Goal: Task Accomplishment & Management: Use online tool/utility

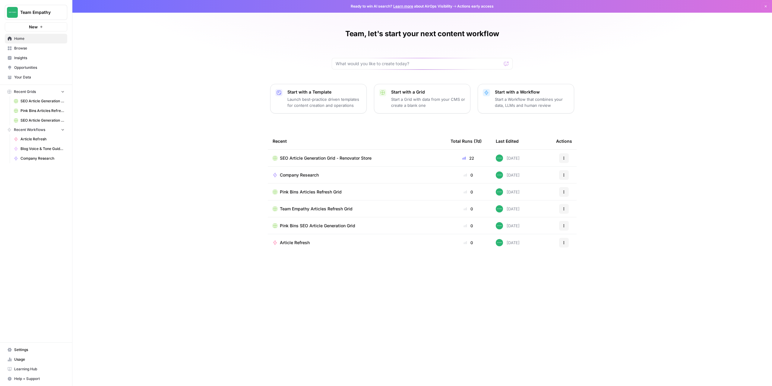
click at [23, 11] on span "Team Empathy" at bounding box center [38, 12] width 37 height 6
click at [27, 65] on span "Cohort 4" at bounding box center [58, 65] width 80 height 6
click at [302, 159] on span "AEO Readiness Content Audit & Refresher" at bounding box center [322, 158] width 84 height 6
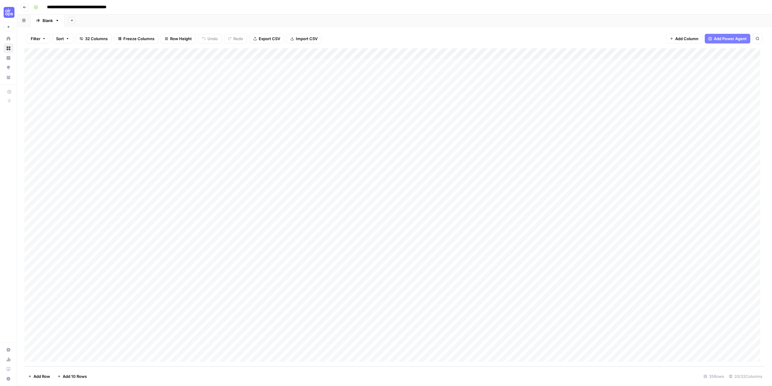
scroll to position [65, 0]
type input "**********"
click at [73, 348] on div "Add Column" at bounding box center [394, 207] width 741 height 318
click at [133, 349] on div "Add Column" at bounding box center [394, 207] width 741 height 318
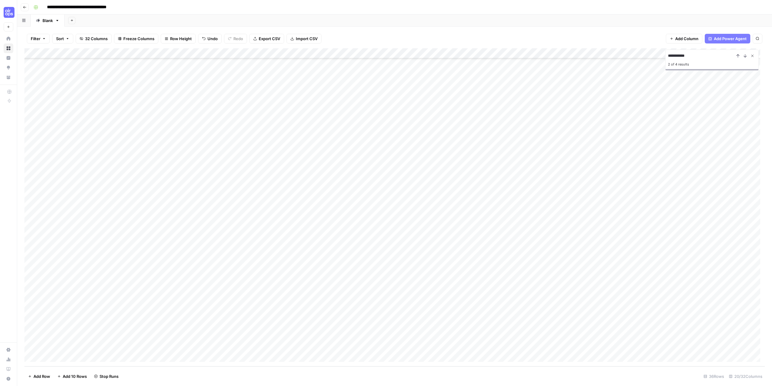
click at [752, 56] on icon "Close Search" at bounding box center [753, 56] width 2 height 2
click at [249, 346] on div "Add Column" at bounding box center [394, 207] width 741 height 318
click at [249, 346] on div at bounding box center [246, 346] width 55 height 11
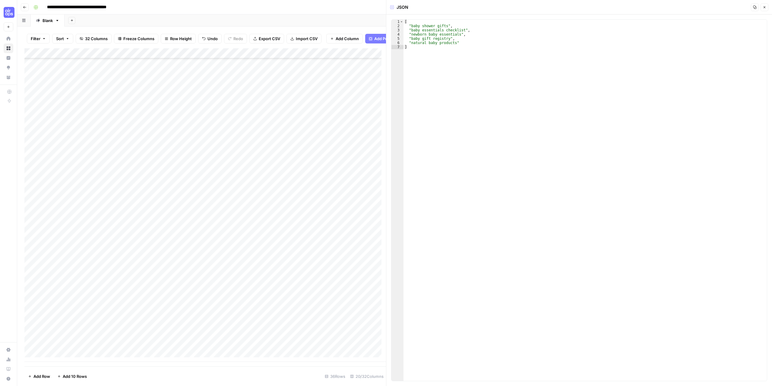
click at [289, 351] on div "Add Column" at bounding box center [205, 204] width 362 height 313
click at [294, 318] on div "Add Column" at bounding box center [205, 204] width 362 height 313
click at [766, 7] on span "Close" at bounding box center [766, 7] width 0 height 0
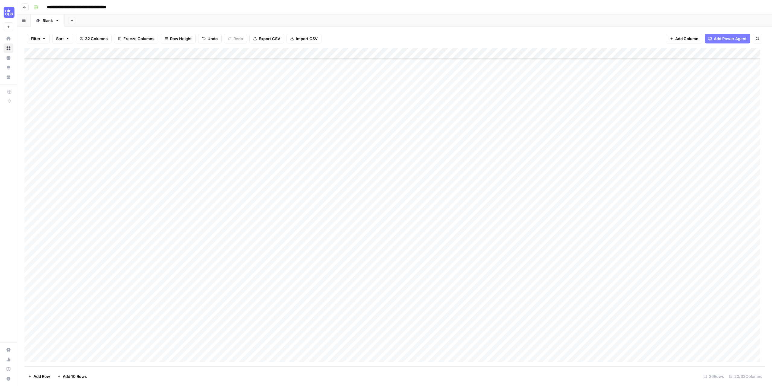
click at [311, 345] on div "Add Column" at bounding box center [394, 207] width 741 height 318
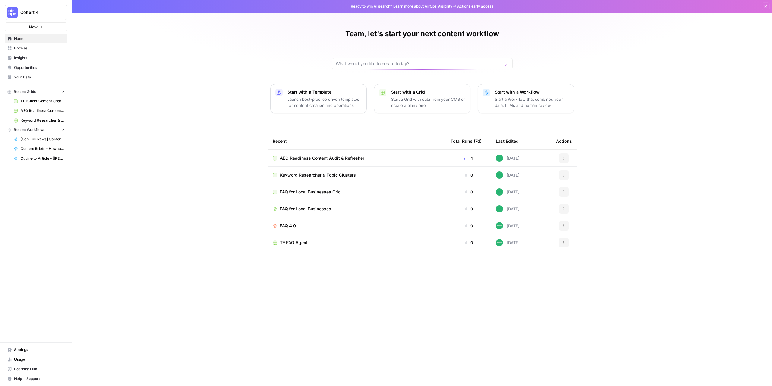
click at [30, 14] on span "Cohort 4" at bounding box center [38, 12] width 37 height 6
click at [28, 66] on span "Team Empathy" at bounding box center [58, 65] width 80 height 6
click at [310, 193] on span "Pink Bins Articles Refresh Grid" at bounding box center [311, 192] width 62 height 6
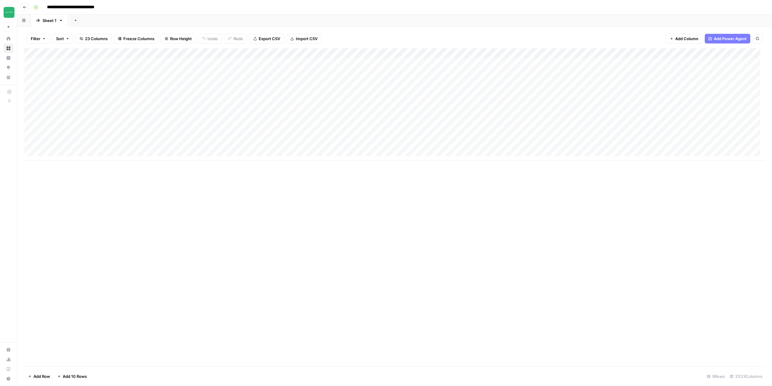
click at [25, 8] on icon "button" at bounding box center [25, 7] width 4 height 4
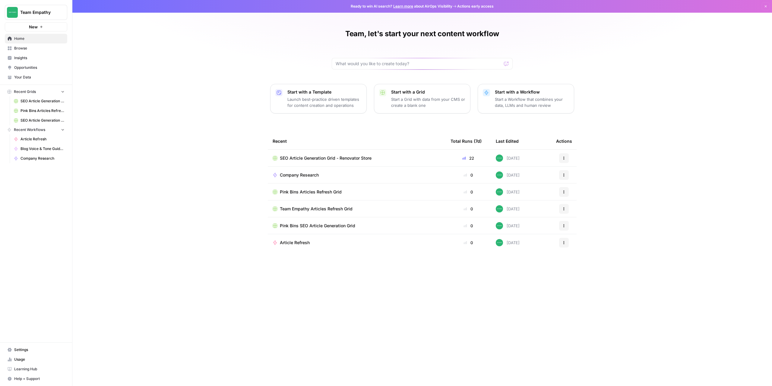
click at [348, 160] on span "SEO Article Generation Grid - Renovator Store" at bounding box center [326, 158] width 92 height 6
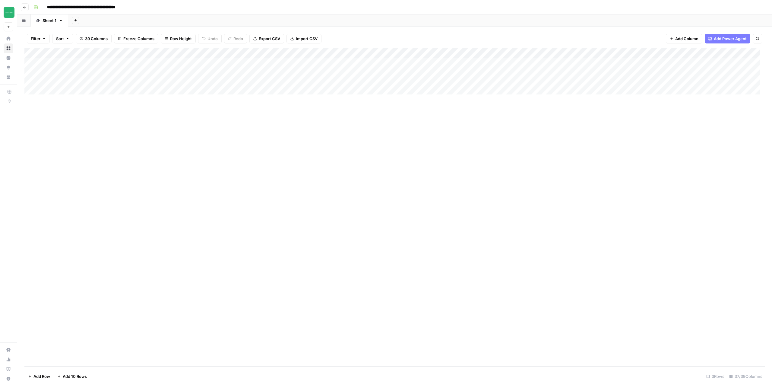
click at [265, 53] on div "Add Column" at bounding box center [394, 73] width 741 height 51
click at [242, 112] on span "Edit Workflow" at bounding box center [250, 113] width 53 height 6
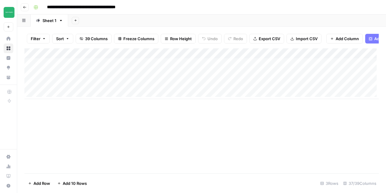
click at [199, 119] on div "Add Column" at bounding box center [201, 110] width 355 height 125
click at [156, 130] on div "Add Column" at bounding box center [201, 110] width 355 height 125
click at [72, 7] on input "**********" at bounding box center [93, 7] width 99 height 10
drag, startPoint x: 47, startPoint y: 7, endPoint x: 104, endPoint y: 10, distance: 57.1
click at [104, 10] on input "**********" at bounding box center [93, 7] width 99 height 10
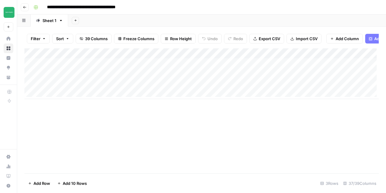
click at [111, 6] on input "**********" at bounding box center [93, 7] width 99 height 10
drag, startPoint x: 107, startPoint y: 8, endPoint x: 141, endPoint y: 8, distance: 33.8
click at [141, 8] on input "**********" at bounding box center [93, 7] width 99 height 10
click at [227, 132] on div "Add Column" at bounding box center [201, 110] width 355 height 125
click at [72, 66] on div "Add Column" at bounding box center [201, 73] width 355 height 51
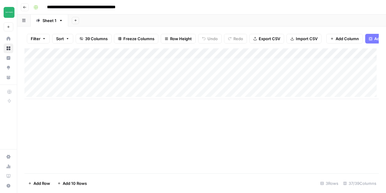
click at [72, 66] on div "Add Column" at bounding box center [201, 73] width 355 height 51
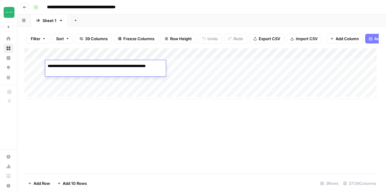
click at [72, 66] on textarea "**********" at bounding box center [105, 69] width 121 height 14
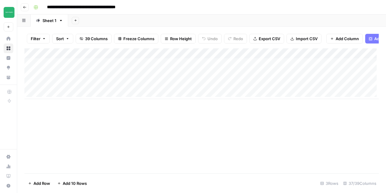
click at [126, 121] on div "Add Column" at bounding box center [201, 110] width 355 height 125
click at [124, 66] on div "Add Column" at bounding box center [201, 73] width 355 height 51
click at [173, 66] on div "Add Column" at bounding box center [201, 73] width 355 height 51
click at [187, 57] on div "Add Column" at bounding box center [201, 73] width 355 height 51
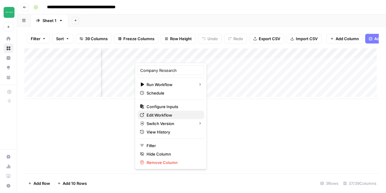
click at [150, 113] on span "Edit Workflow" at bounding box center [173, 115] width 53 height 6
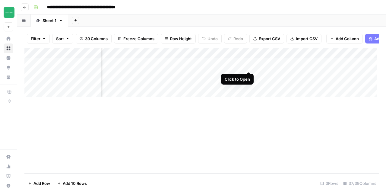
click at [248, 65] on div "Add Column" at bounding box center [201, 73] width 355 height 51
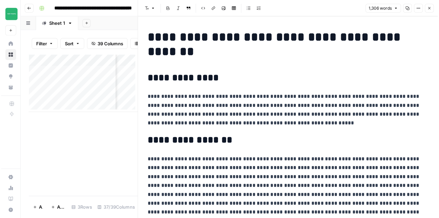
scroll to position [0, 78]
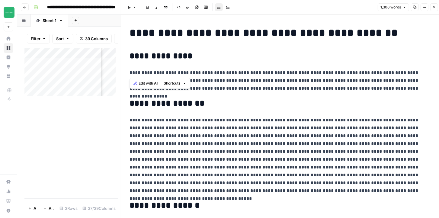
drag, startPoint x: 129, startPoint y: 73, endPoint x: 324, endPoint y: 74, distance: 195.2
click at [324, 74] on p "**********" at bounding box center [279, 81] width 301 height 24
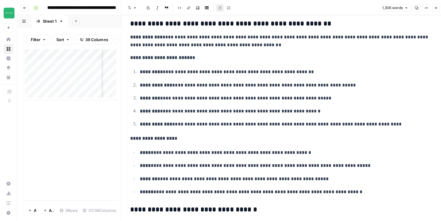
scroll to position [1121, 0]
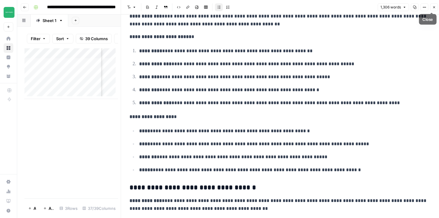
click at [433, 6] on icon "button" at bounding box center [434, 7] width 4 height 4
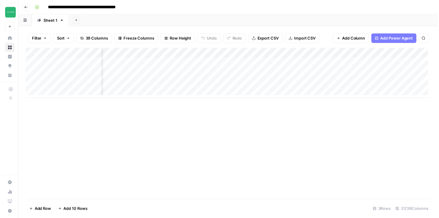
scroll to position [0, 455]
click at [213, 63] on div "Add Column" at bounding box center [229, 73] width 410 height 51
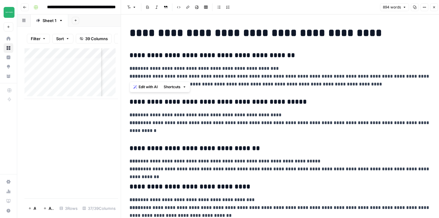
drag, startPoint x: 129, startPoint y: 69, endPoint x: 264, endPoint y: 73, distance: 135.2
click at [264, 73] on p "**********" at bounding box center [279, 77] width 301 height 24
click at [248, 67] on p "**********" at bounding box center [279, 77] width 301 height 24
click at [182, 78] on p "**********" at bounding box center [279, 77] width 301 height 24
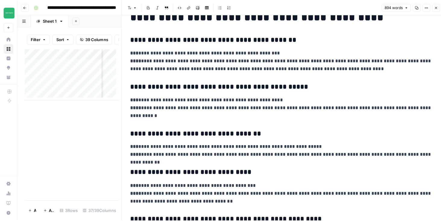
scroll to position [17, 0]
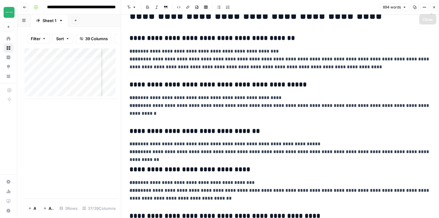
click at [434, 9] on button "Close" at bounding box center [434, 7] width 8 height 8
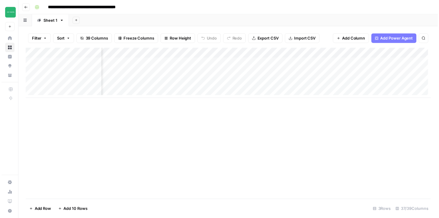
scroll to position [0, 790]
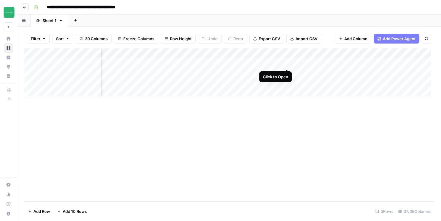
click at [287, 64] on div "Add Column" at bounding box center [229, 73] width 410 height 51
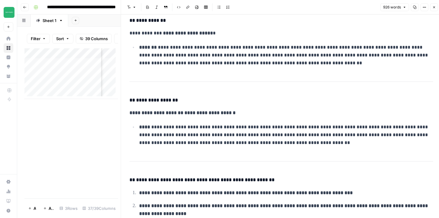
scroll to position [448, 0]
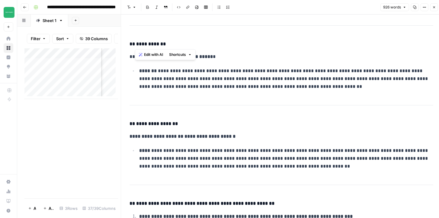
drag, startPoint x: 135, startPoint y: 43, endPoint x: 165, endPoint y: 45, distance: 29.6
click at [165, 45] on h4 "**********" at bounding box center [279, 44] width 301 height 8
click at [229, 70] on p "**********" at bounding box center [284, 79] width 291 height 24
drag, startPoint x: 199, startPoint y: 57, endPoint x: 212, endPoint y: 56, distance: 12.4
click at [212, 56] on p "**********" at bounding box center [279, 57] width 301 height 8
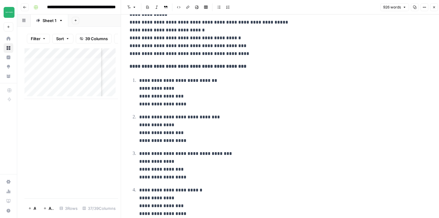
click at [148, 87] on p "**********" at bounding box center [284, 92] width 291 height 31
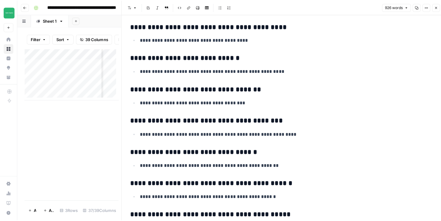
scroll to position [1328, 0]
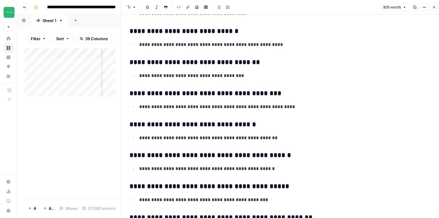
click at [436, 10] on button "Close" at bounding box center [434, 7] width 8 height 8
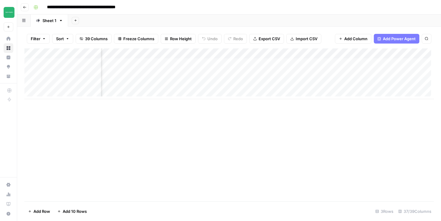
scroll to position [0, 1043]
click at [270, 96] on div "Add Column" at bounding box center [229, 73] width 410 height 51
click at [66, 63] on div "Add Column" at bounding box center [229, 78] width 410 height 61
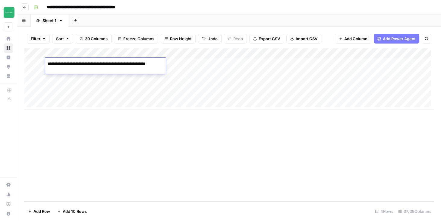
click at [75, 85] on div "Add Column" at bounding box center [229, 78] width 410 height 61
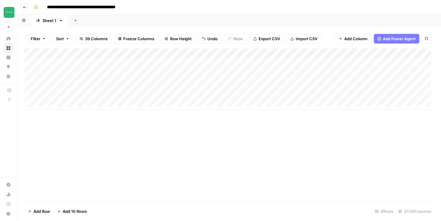
click at [75, 85] on div "Add Column" at bounding box center [229, 78] width 410 height 61
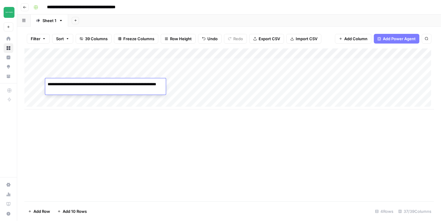
click at [78, 73] on div "Add Column" at bounding box center [229, 78] width 410 height 61
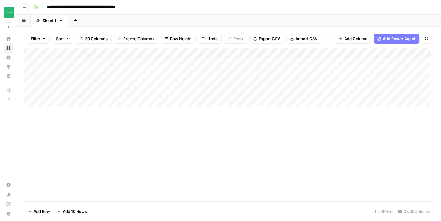
click at [78, 73] on div "Add Column" at bounding box center [229, 78] width 410 height 61
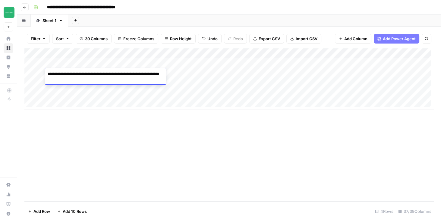
click at [79, 65] on div "Add Column" at bounding box center [229, 78] width 410 height 61
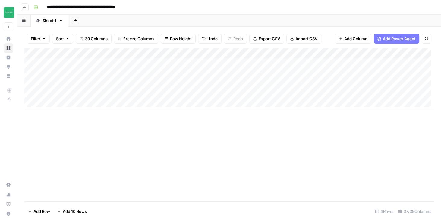
click at [79, 65] on div "Add Column" at bounding box center [229, 78] width 410 height 61
click at [65, 83] on div "Add Column" at bounding box center [229, 78] width 410 height 61
click at [64, 83] on div "Add Column" at bounding box center [229, 78] width 410 height 61
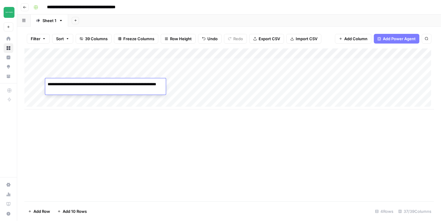
click at [70, 73] on div "Add Column" at bounding box center [229, 78] width 410 height 61
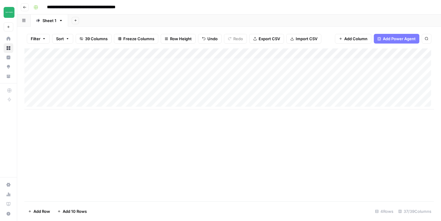
click at [80, 86] on div "Add Column" at bounding box center [229, 78] width 410 height 61
click at [83, 74] on div "Add Column" at bounding box center [229, 78] width 410 height 61
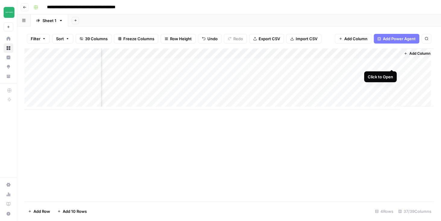
click at [393, 64] on div "Add Column" at bounding box center [229, 78] width 410 height 61
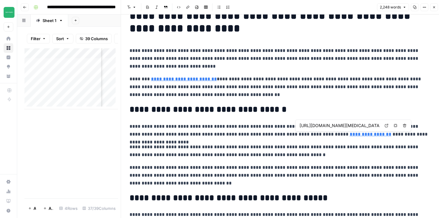
scroll to position [2, 0]
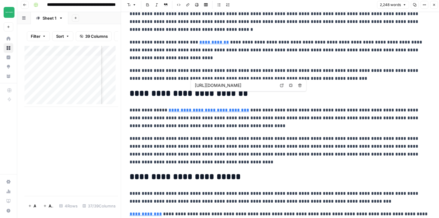
type input "https://www.renovatorstore.com.au/blog/overlooked-storage-spaces/"
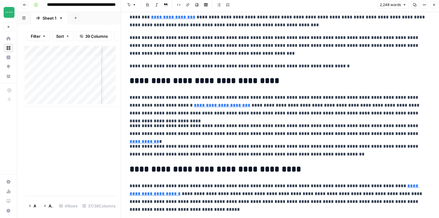
scroll to position [741, 0]
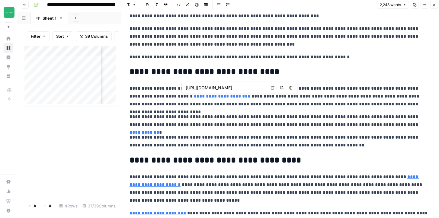
type input "https://www.renovatorstore.com.au/blog/minimalist-kitchen-storage-ideas-to-de-c…"
type input "https://pmc.ncbi.nlm.nih.gov/articles/PMC12324133/"
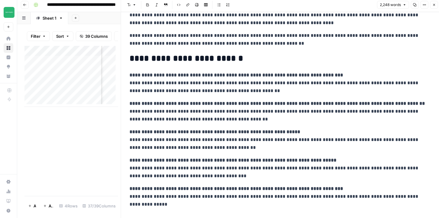
scroll to position [1493, 0]
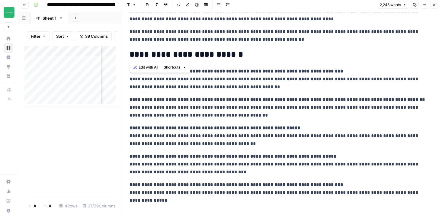
drag, startPoint x: 128, startPoint y: 53, endPoint x: 245, endPoint y: 56, distance: 117.1
click at [298, 70] on strong "**********" at bounding box center [235, 71] width 213 height 5
drag, startPoint x: 132, startPoint y: 73, endPoint x: 147, endPoint y: 76, distance: 15.7
click at [148, 72] on strong "**********" at bounding box center [235, 71] width 213 height 5
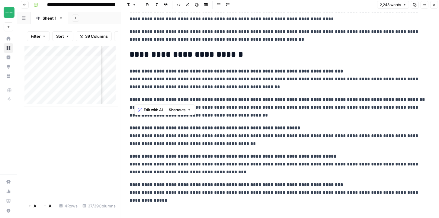
drag, startPoint x: 133, startPoint y: 100, endPoint x: 146, endPoint y: 106, distance: 14.7
click at [145, 100] on strong "**********" at bounding box center [276, 99] width 295 height 5
drag, startPoint x: 135, startPoint y: 127, endPoint x: 147, endPoint y: 128, distance: 12.1
click at [147, 127] on strong "**********" at bounding box center [214, 128] width 170 height 5
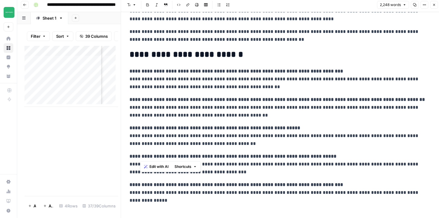
drag, startPoint x: 140, startPoint y: 156, endPoint x: 153, endPoint y: 169, distance: 17.9
click at [150, 157] on strong "**********" at bounding box center [232, 156] width 207 height 5
drag, startPoint x: 148, startPoint y: 183, endPoint x: 162, endPoint y: 184, distance: 13.9
click at [162, 184] on strong "**********" at bounding box center [235, 184] width 213 height 5
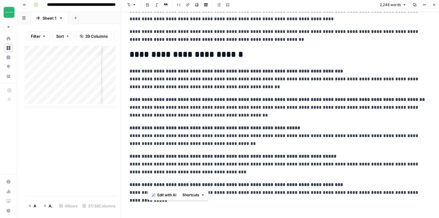
click at [252, 97] on strong "**********" at bounding box center [276, 99] width 295 height 5
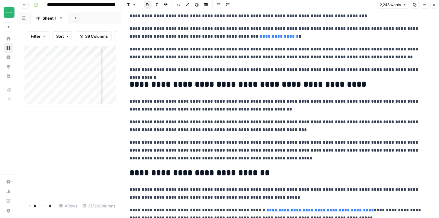
scroll to position [1269, 0]
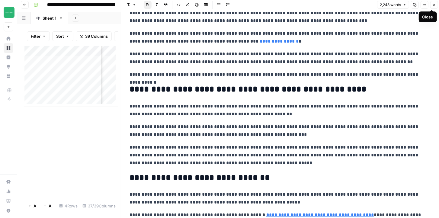
click at [436, 6] on button "Close" at bounding box center [434, 5] width 8 height 8
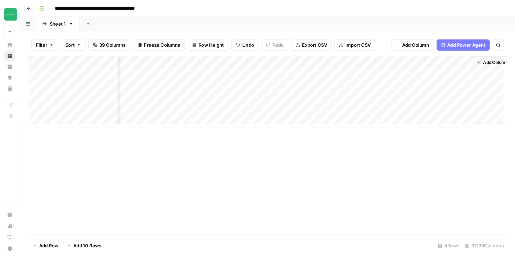
scroll to position [0, 1802]
click at [209, 166] on div "Add Column" at bounding box center [229, 124] width 410 height 153
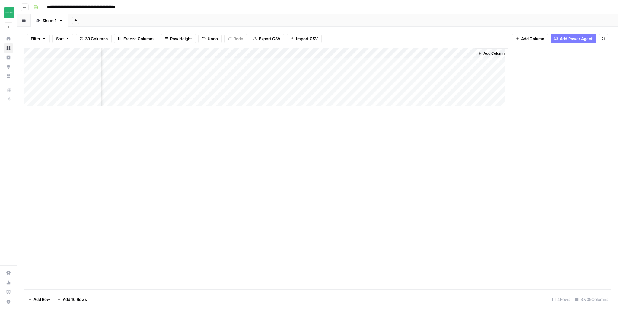
scroll to position [0, 1626]
click at [27, 9] on button "Go back" at bounding box center [25, 7] width 8 height 8
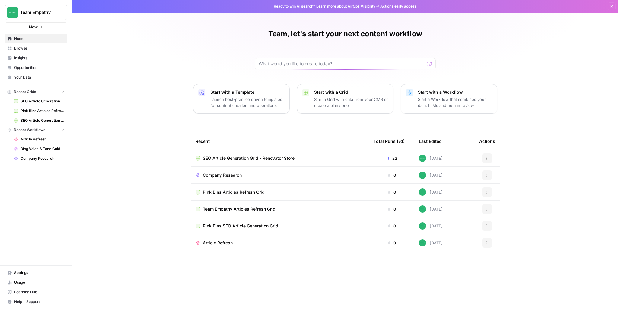
click at [235, 193] on span "Pink Bins Articles Refresh Grid" at bounding box center [234, 192] width 62 height 6
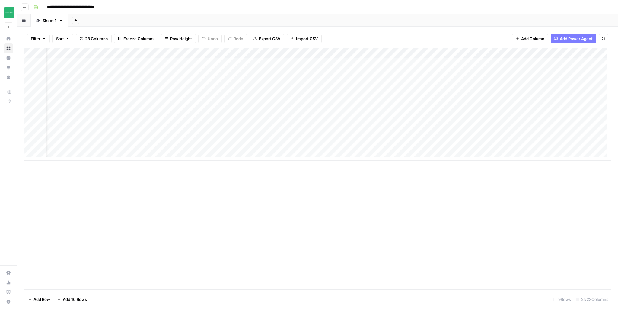
scroll to position [0, 485]
click at [321, 223] on div "Add Column" at bounding box center [317, 168] width 586 height 241
click at [344, 52] on div "Add Column" at bounding box center [317, 104] width 586 height 112
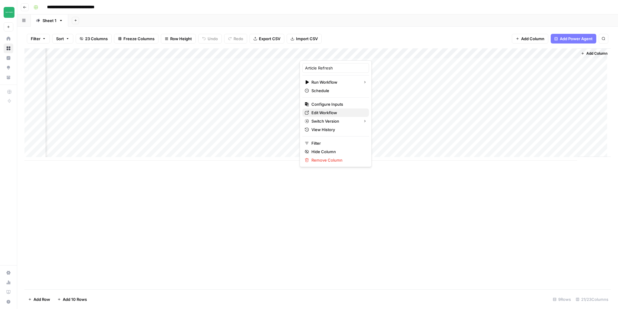
click at [332, 112] on span "Edit Workflow" at bounding box center [337, 113] width 53 height 6
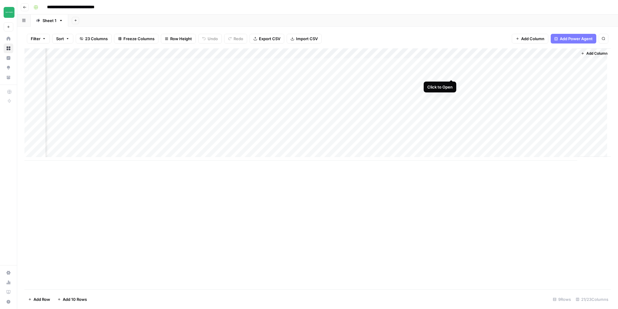
click at [451, 73] on div "Add Column" at bounding box center [317, 104] width 586 height 112
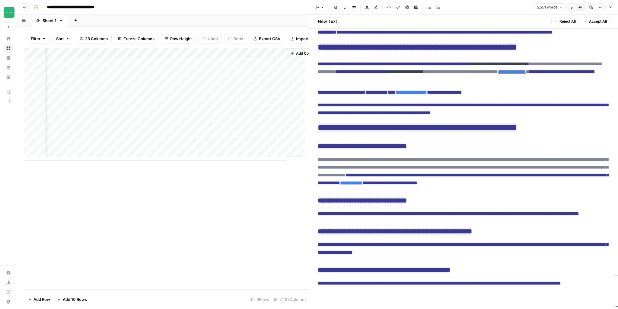
scroll to position [0, 1025]
click at [101, 77] on div "Add Column" at bounding box center [166, 104] width 285 height 112
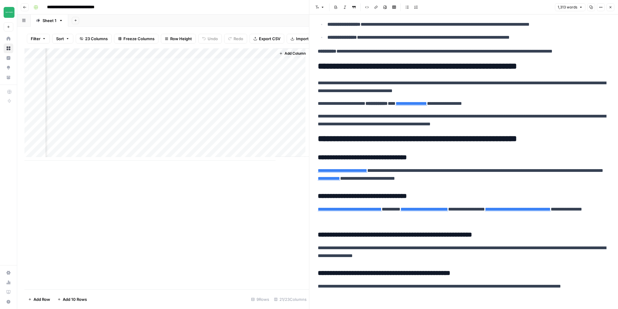
scroll to position [1378, 0]
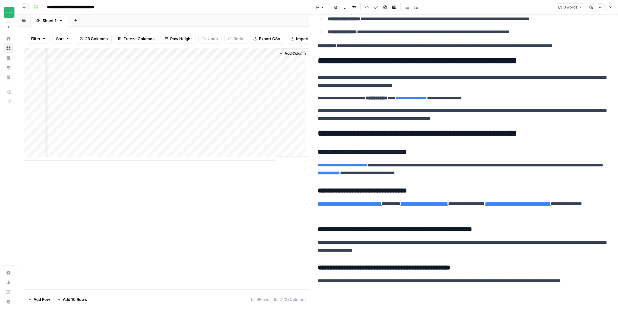
type input "https://pinkbins.co.nz/how-much-does-it-cost-to-hire-a-skip-bag/skip-bag-hire-p…"
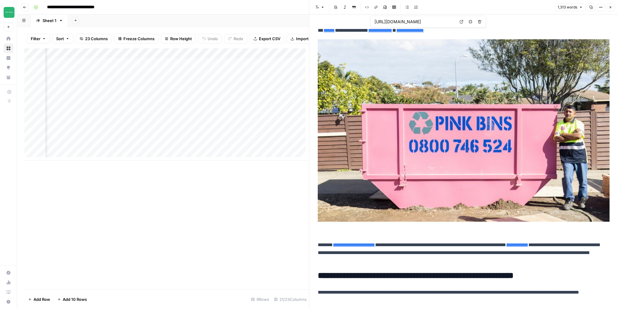
scroll to position [0, 816]
click at [612, 8] on icon "button" at bounding box center [611, 7] width 4 height 4
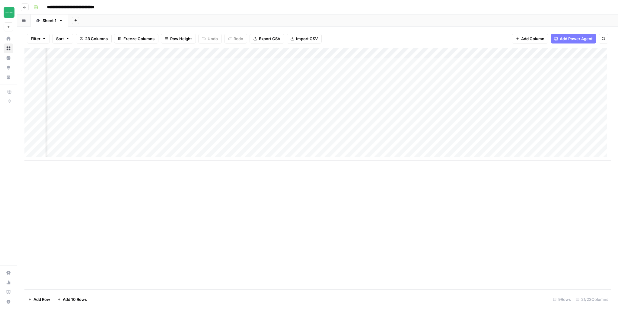
scroll to position [0, 723]
click at [591, 54] on span "Add Column" at bounding box center [596, 53] width 21 height 5
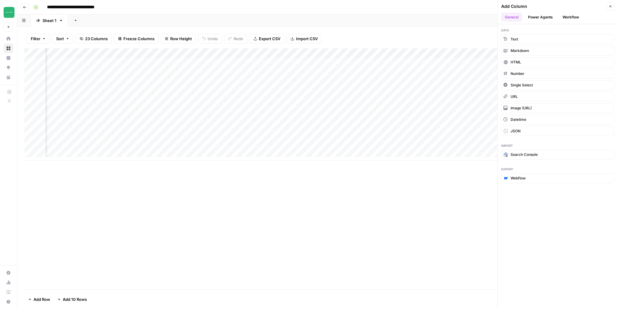
click at [540, 16] on button "Power Agents" at bounding box center [540, 17] width 32 height 9
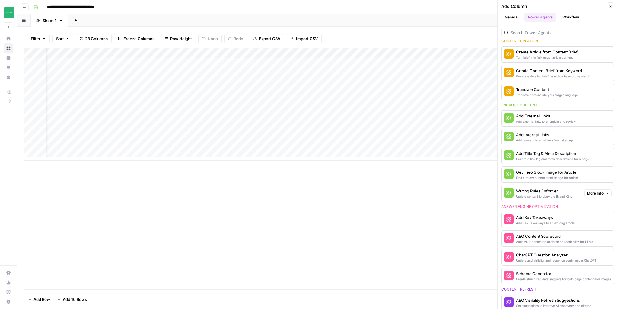
scroll to position [72, 0]
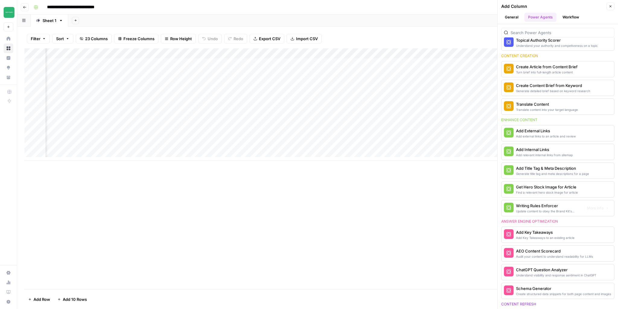
click at [364, 187] on div "Add Column" at bounding box center [317, 168] width 586 height 241
click at [610, 8] on button "Close" at bounding box center [610, 6] width 8 height 8
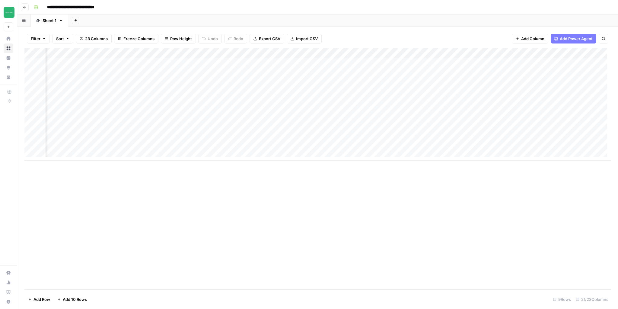
scroll to position [0, 723]
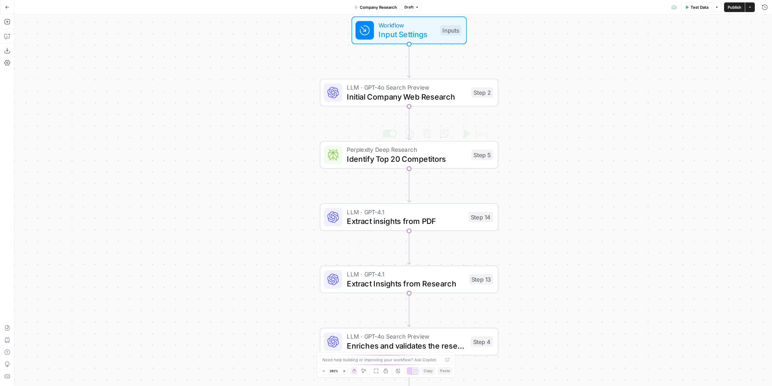
drag, startPoint x: 670, startPoint y: 121, endPoint x: 620, endPoint y: 165, distance: 66.9
click at [620, 165] on div "Workflow Input Settings Inputs LLM · GPT-4o Search Preview Initial Company Web …" at bounding box center [393, 199] width 758 height 371
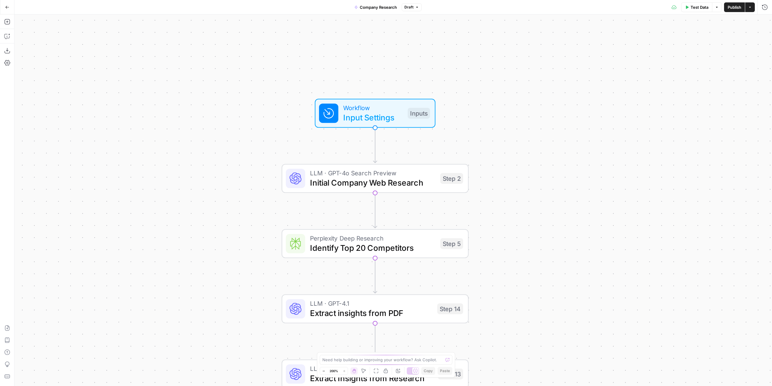
drag, startPoint x: 517, startPoint y: 129, endPoint x: 522, endPoint y: 136, distance: 9.2
click at [522, 136] on div "Workflow Input Settings Inputs LLM · GPT-4o Search Preview Initial Company Web …" at bounding box center [393, 199] width 758 height 371
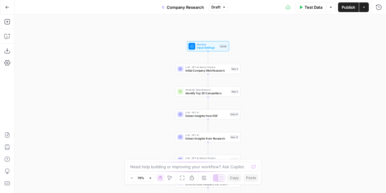
drag, startPoint x: 247, startPoint y: 82, endPoint x: 260, endPoint y: 103, distance: 24.2
click at [260, 103] on div "Workflow Input Settings Inputs LLM · GPT-4o Search Preview Initial Company Web …" at bounding box center [200, 103] width 372 height 178
click at [204, 72] on span "Initial Company Web Research" at bounding box center [208, 70] width 44 height 4
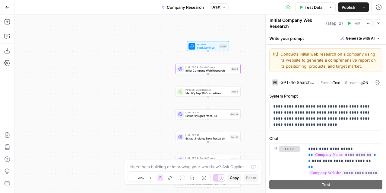
click at [250, 59] on div "Workflow Input Settings Inputs LLM · GPT-4o Search Preview Initial Company Web …" at bounding box center [200, 103] width 372 height 178
click at [379, 24] on icon "button" at bounding box center [379, 23] width 4 height 4
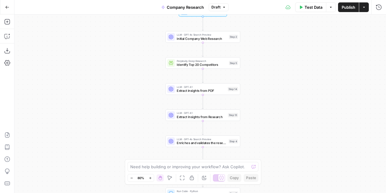
drag, startPoint x: 268, startPoint y: 101, endPoint x: 260, endPoint y: 53, distance: 49.2
click at [266, 54] on div "Workflow Input Settings Inputs LLM · GPT-4o Search Preview Initial Company Web …" at bounding box center [200, 103] width 372 height 178
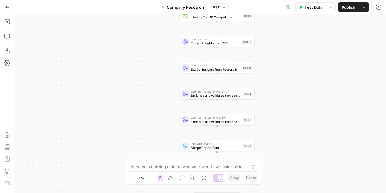
drag, startPoint x: 264, startPoint y: 104, endPoint x: 276, endPoint y: 59, distance: 46.4
click at [276, 59] on div "Workflow Input Settings Inputs LLM · GPT-4o Search Preview Initial Company Web …" at bounding box center [200, 103] width 372 height 178
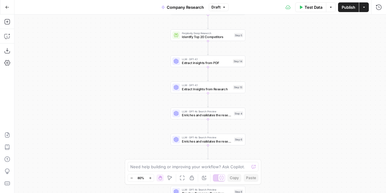
drag, startPoint x: 272, startPoint y: 93, endPoint x: 259, endPoint y: 110, distance: 21.4
click at [263, 113] on div "Workflow Input Settings Inputs LLM · GPT-4o Search Preview Initial Company Web …" at bounding box center [200, 103] width 372 height 178
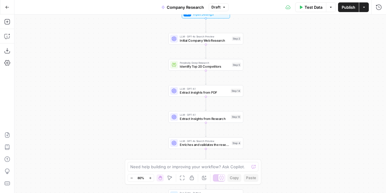
drag, startPoint x: 158, startPoint y: 65, endPoint x: 189, endPoint y: 49, distance: 35.1
click at [157, 80] on div "Workflow Input Settings Inputs LLM · GPT-4o Search Preview Initial Company Web …" at bounding box center [200, 103] width 372 height 178
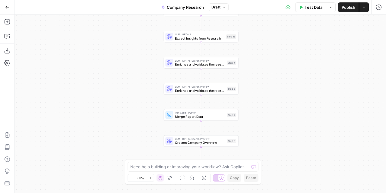
drag, startPoint x: 147, startPoint y: 120, endPoint x: 136, endPoint y: 30, distance: 90.0
click at [136, 30] on div "Workflow Input Settings Inputs LLM · GPT-4o Search Preview Initial Company Web …" at bounding box center [200, 103] width 372 height 178
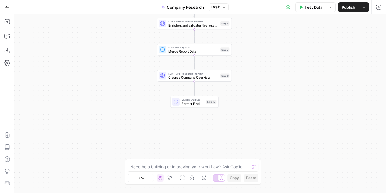
drag, startPoint x: 252, startPoint y: 94, endPoint x: 252, endPoint y: 67, distance: 26.6
click at [252, 67] on div "Workflow Input Settings Inputs LLM · GPT-4o Search Preview Initial Company Web …" at bounding box center [200, 103] width 372 height 178
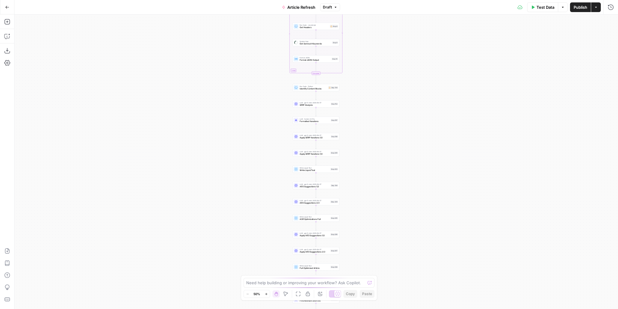
drag, startPoint x: 388, startPoint y: 83, endPoint x: 378, endPoint y: 187, distance: 104.6
click at [380, 197] on div "true false true false true false Workflow Input Settings Inputs Power Agent Ide…" at bounding box center [315, 161] width 603 height 294
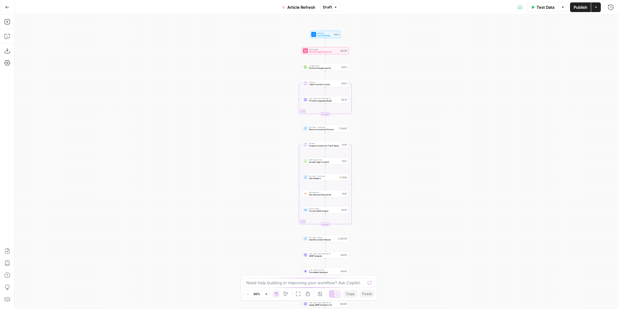
drag, startPoint x: 363, startPoint y: 91, endPoint x: 380, endPoint y: 138, distance: 49.0
click at [378, 202] on div "true false true false true false Workflow Input Settings Inputs Power Agent Ide…" at bounding box center [315, 161] width 603 height 294
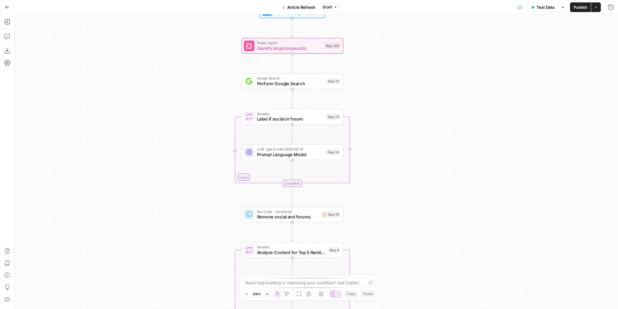
drag, startPoint x: 411, startPoint y: 134, endPoint x: 415, endPoint y: 115, distance: 19.8
click at [415, 115] on div "true false true false true false Workflow Input Settings Inputs Power Agent Ide…" at bounding box center [315, 161] width 603 height 294
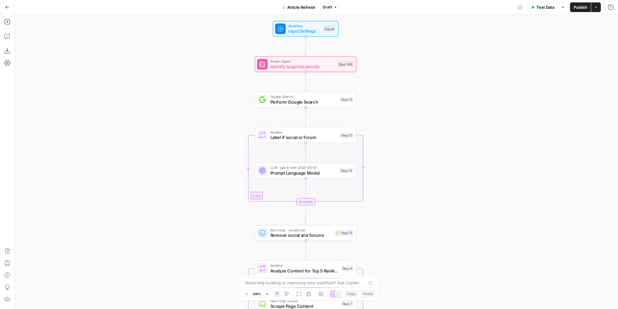
drag, startPoint x: 420, startPoint y: 124, endPoint x: 422, endPoint y: 127, distance: 3.2
click at [422, 126] on div "true false true false true false Workflow Input Settings Inputs Power Agent Ide…" at bounding box center [315, 161] width 603 height 294
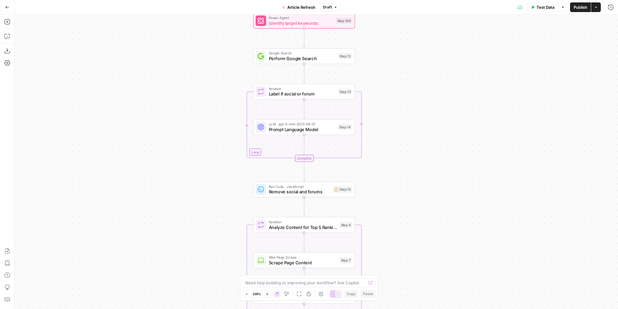
drag, startPoint x: 407, startPoint y: 157, endPoint x: 403, endPoint y: 111, distance: 46.0
click at [403, 111] on div "true false true false true false Workflow Input Settings Inputs Power Agent Ide…" at bounding box center [315, 161] width 603 height 294
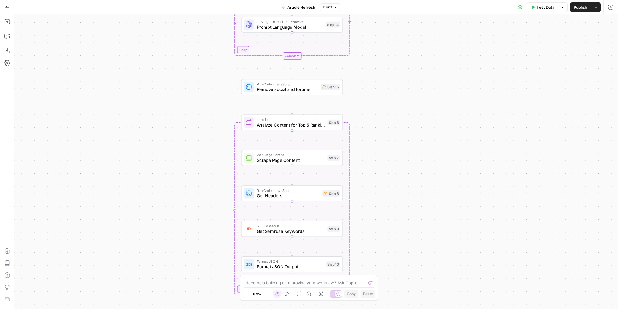
drag, startPoint x: 431, startPoint y: 152, endPoint x: 362, endPoint y: 87, distance: 94.8
click at [427, 103] on div "true false true false true false Workflow Input Settings Inputs Power Agent Ide…" at bounding box center [315, 161] width 603 height 294
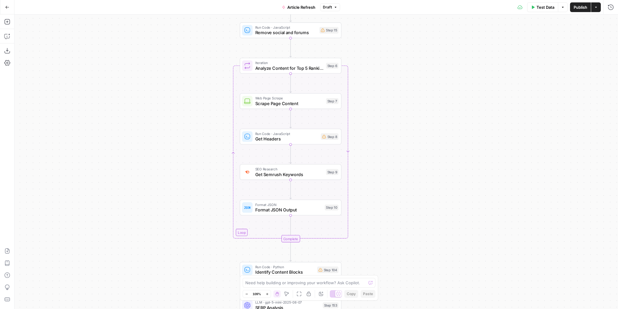
drag, startPoint x: 386, startPoint y: 135, endPoint x: 387, endPoint y: 110, distance: 25.1
click at [387, 110] on div "true false true false true false Workflow Input Settings Inputs Power Agent Ide…" at bounding box center [315, 161] width 603 height 294
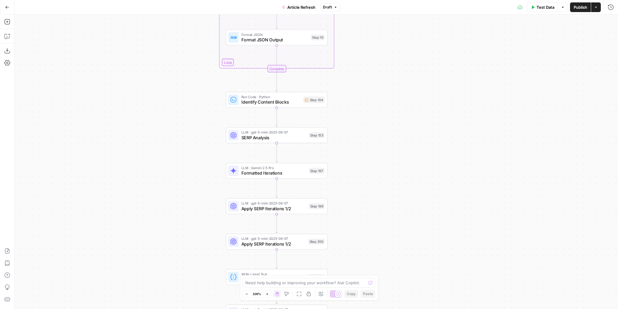
drag, startPoint x: 408, startPoint y: 234, endPoint x: 395, endPoint y: 69, distance: 165.0
click at [395, 69] on div "true false true false true false Workflow Input Settings Inputs Power Agent Ide…" at bounding box center [315, 161] width 603 height 294
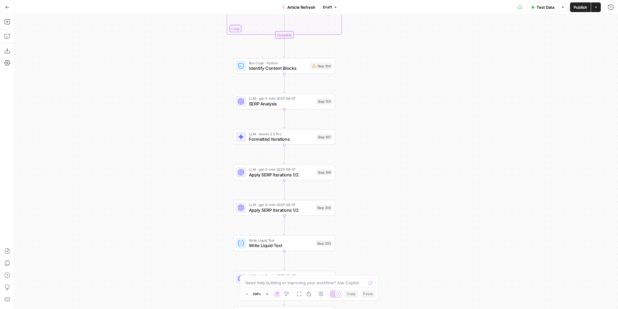
drag, startPoint x: 391, startPoint y: 113, endPoint x: 398, endPoint y: 76, distance: 37.7
click at [398, 76] on div "true false true false true false Workflow Input Settings Inputs Power Agent Ide…" at bounding box center [315, 161] width 603 height 294
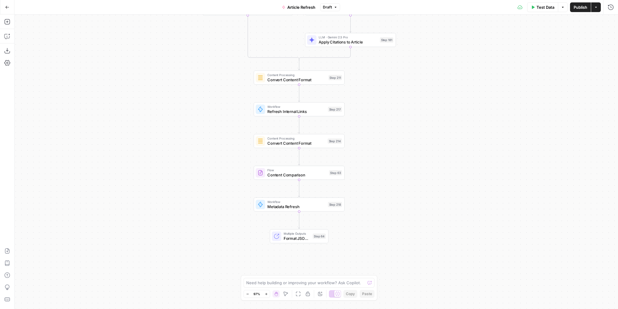
drag, startPoint x: 409, startPoint y: 99, endPoint x: 413, endPoint y: 132, distance: 33.2
click at [413, 132] on div "true false true false true false Workflow Input Settings Inputs Power Agent Ide…" at bounding box center [315, 161] width 603 height 294
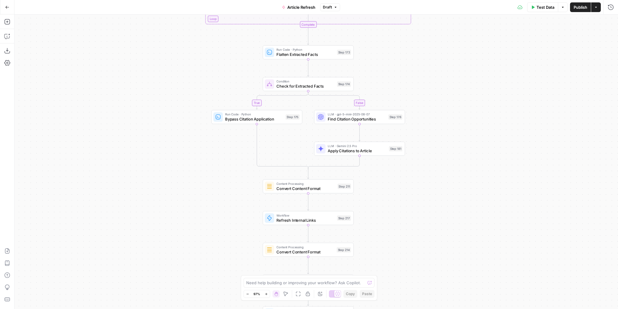
drag, startPoint x: 415, startPoint y: 128, endPoint x: 415, endPoint y: 142, distance: 13.9
click at [415, 142] on div "true false true false true false Workflow Input Settings Inputs Power Agent Ide…" at bounding box center [315, 161] width 603 height 294
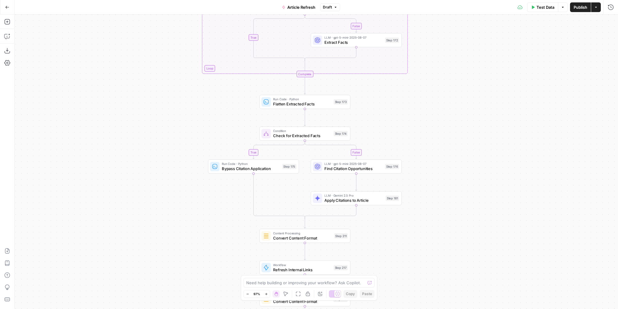
drag, startPoint x: 427, startPoint y: 88, endPoint x: 423, endPoint y: 136, distance: 48.4
click at [422, 155] on div "true false true false true false Workflow Input Settings Inputs Power Agent Ide…" at bounding box center [315, 161] width 603 height 294
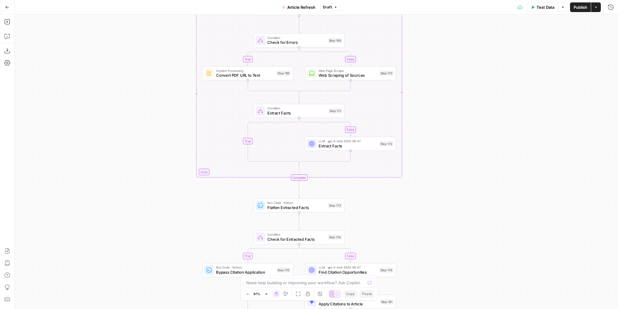
drag, startPoint x: 439, startPoint y: 62, endPoint x: 441, endPoint y: 119, distance: 57.0
click at [436, 172] on div "true false true false true false Workflow Input Settings Inputs Power Agent Ide…" at bounding box center [315, 161] width 603 height 294
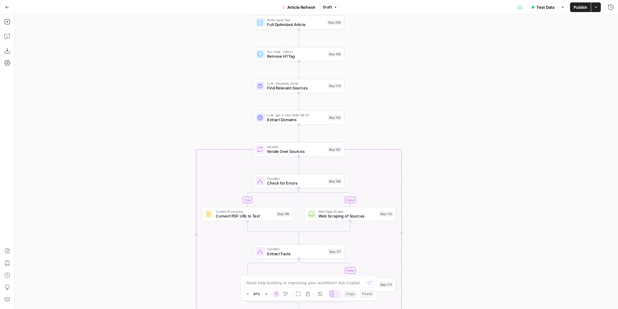
drag, startPoint x: 444, startPoint y: 63, endPoint x: 438, endPoint y: 158, distance: 94.6
click at [443, 179] on div "true false true false true false Workflow Input Settings Inputs Power Agent Ide…" at bounding box center [315, 161] width 603 height 294
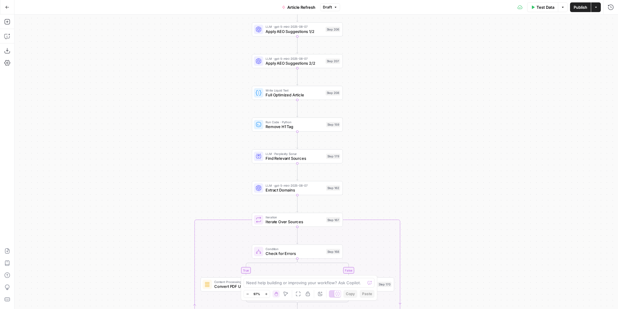
drag, startPoint x: 422, startPoint y: 135, endPoint x: 428, endPoint y: 180, distance: 45.5
click at [430, 188] on div "true false true false true false Workflow Input Settings Inputs Power Agent Ide…" at bounding box center [315, 161] width 603 height 294
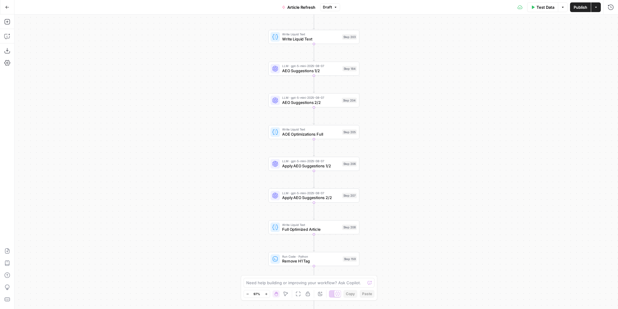
drag, startPoint x: 408, startPoint y: 139, endPoint x: 410, endPoint y: 164, distance: 24.5
click at [410, 164] on div "true false true false true false Workflow Input Settings Inputs Power Agent Ide…" at bounding box center [315, 161] width 603 height 294
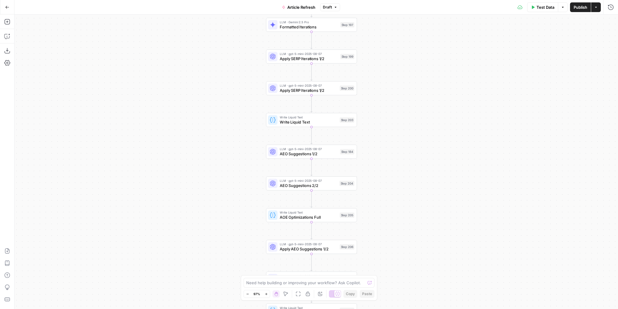
drag, startPoint x: 408, startPoint y: 104, endPoint x: 405, endPoint y: 163, distance: 58.3
click at [406, 165] on div "true false true false true false Workflow Input Settings Inputs Power Agent Ide…" at bounding box center [315, 161] width 603 height 294
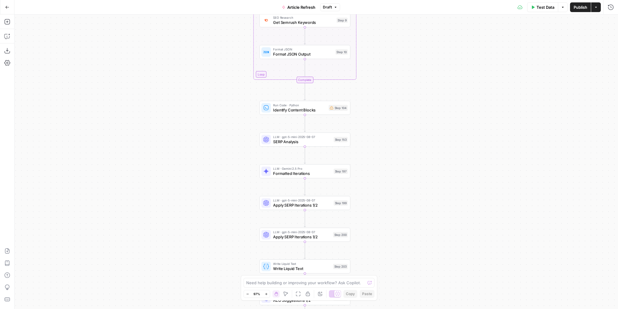
drag, startPoint x: 405, startPoint y: 65, endPoint x: 400, endPoint y: 161, distance: 96.3
click at [400, 161] on div "true false true false true false Workflow Input Settings Inputs Power Agent Ide…" at bounding box center [315, 161] width 603 height 294
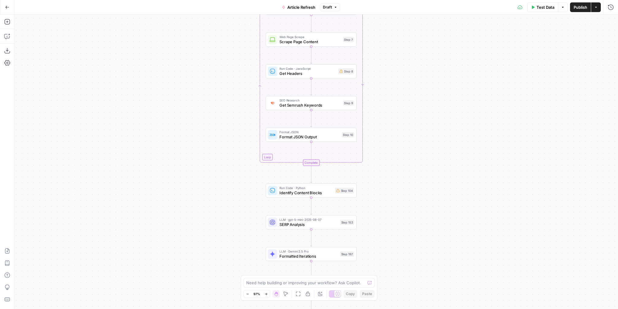
drag, startPoint x: 393, startPoint y: 53, endPoint x: 401, endPoint y: 162, distance: 109.5
click at [401, 162] on div "true false true false true false Workflow Input Settings Inputs Power Agent Ide…" at bounding box center [315, 161] width 603 height 294
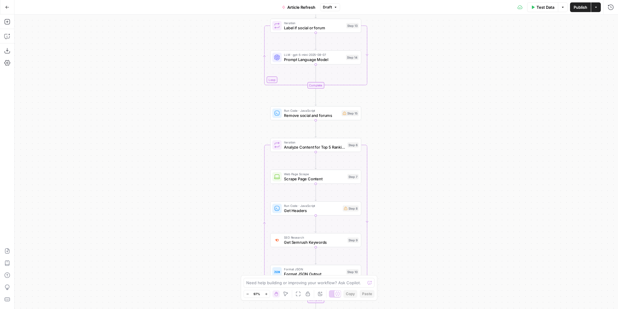
drag, startPoint x: 399, startPoint y: 104, endPoint x: 402, endPoint y: 165, distance: 61.3
click at [402, 165] on div "true false true false true false Workflow Input Settings Inputs Power Agent Ide…" at bounding box center [315, 161] width 603 height 294
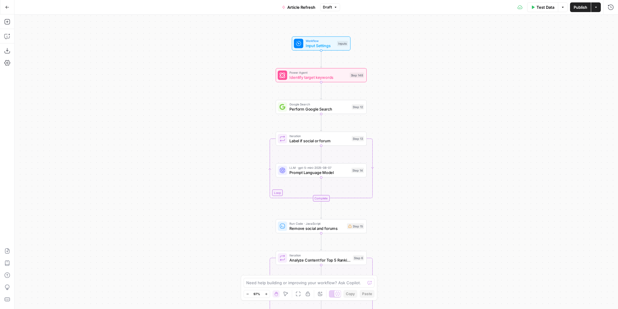
drag, startPoint x: 406, startPoint y: 81, endPoint x: 410, endPoint y: 185, distance: 104.8
click at [410, 185] on div "true false true false true false Workflow Input Settings Inputs Power Agent Ide…" at bounding box center [315, 161] width 603 height 294
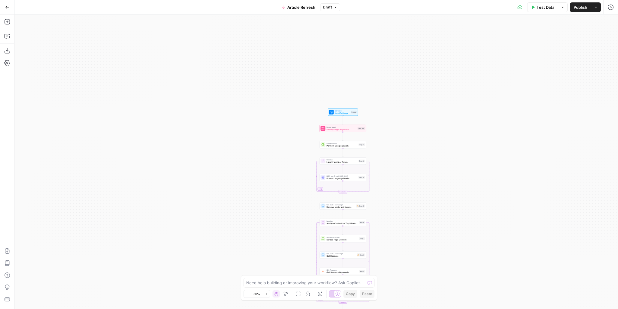
drag, startPoint x: 428, startPoint y: 187, endPoint x: 398, endPoint y: 27, distance: 163.3
click at [398, 29] on div "true false true false true false Workflow Input Settings Inputs Power Agent Ide…" at bounding box center [315, 161] width 603 height 294
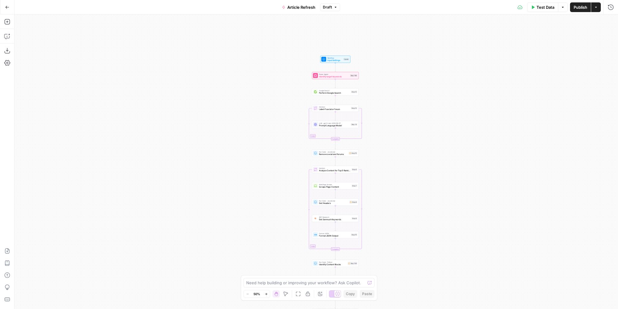
drag, startPoint x: 414, startPoint y: 138, endPoint x: 402, endPoint y: 68, distance: 71.3
click at [402, 69] on div "true false true false true false Workflow Input Settings Inputs Power Agent Ide…" at bounding box center [315, 161] width 603 height 294
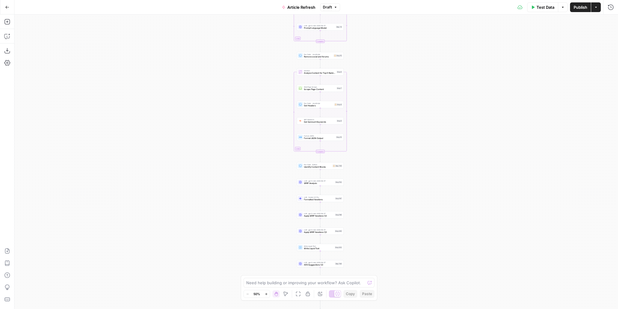
drag, startPoint x: 407, startPoint y: 155, endPoint x: 394, endPoint y: 69, distance: 87.1
click at [394, 67] on div "true false true false true false Workflow Input Settings Inputs Power Agent Ide…" at bounding box center [315, 161] width 603 height 294
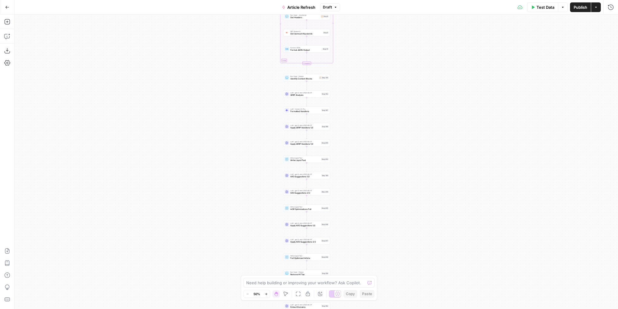
drag, startPoint x: 398, startPoint y: 178, endPoint x: 395, endPoint y: 62, distance: 115.9
click at [395, 67] on div "true false true false true false Workflow Input Settings Inputs Power Agent Ide…" at bounding box center [315, 161] width 603 height 294
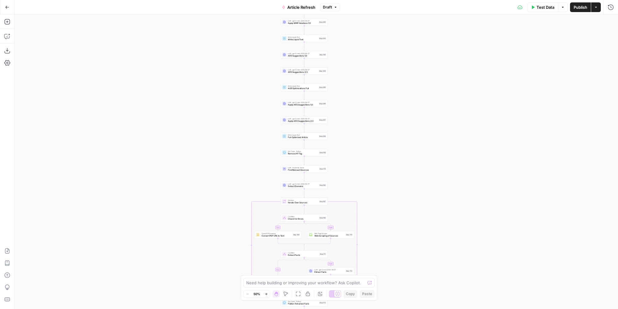
drag, startPoint x: 400, startPoint y: 74, endPoint x: 401, endPoint y: 27, distance: 46.2
click at [401, 29] on div "true false true false true false Workflow Input Settings Inputs Power Agent Ide…" at bounding box center [315, 161] width 603 height 294
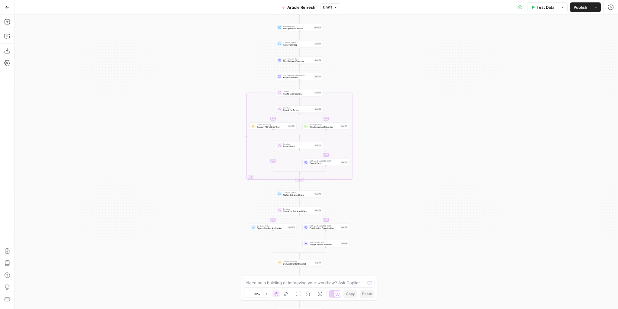
drag, startPoint x: 409, startPoint y: 123, endPoint x: 403, endPoint y: 54, distance: 69.7
click at [403, 54] on div "true false true false true false Workflow Input Settings Inputs Power Agent Ide…" at bounding box center [315, 161] width 603 height 294
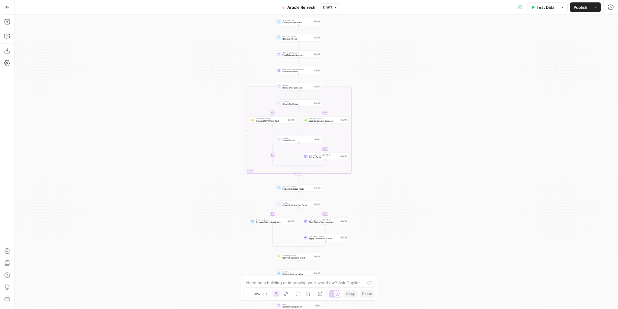
drag, startPoint x: 400, startPoint y: 31, endPoint x: 402, endPoint y: 16, distance: 15.7
click at [402, 16] on div "true false true false true false Workflow Input Settings Inputs Power Agent Ide…" at bounding box center [315, 161] width 603 height 294
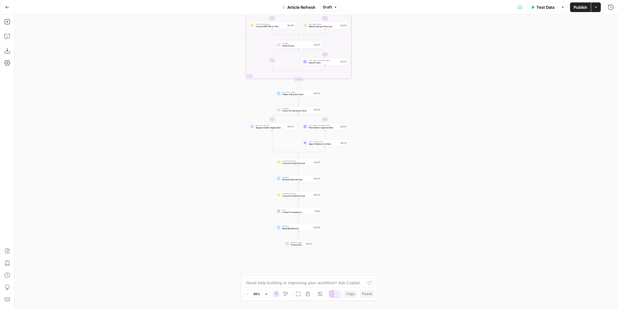
drag, startPoint x: 420, startPoint y: 123, endPoint x: 427, endPoint y: 204, distance: 81.8
click at [428, 207] on div "true false true false true false Workflow Input Settings Inputs Power Agent Ide…" at bounding box center [315, 161] width 603 height 294
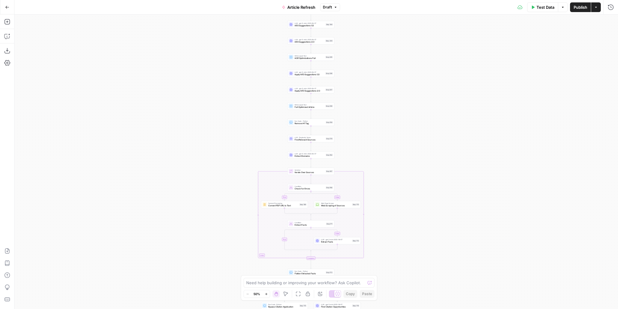
drag, startPoint x: 400, startPoint y: 65, endPoint x: 393, endPoint y: 99, distance: 34.1
click at [403, 196] on div "true false true false true false Workflow Input Settings Inputs Power Agent Ide…" at bounding box center [315, 161] width 603 height 294
drag, startPoint x: 392, startPoint y: 96, endPoint x: 385, endPoint y: 129, distance: 33.1
click at [389, 184] on div "true false true false true false Workflow Input Settings Inputs Power Agent Ide…" at bounding box center [315, 161] width 603 height 294
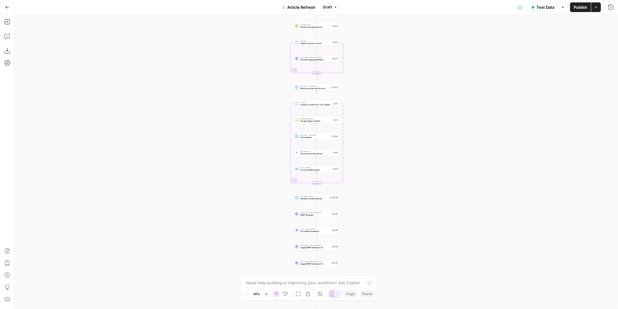
drag, startPoint x: 385, startPoint y: 119, endPoint x: 390, endPoint y: 180, distance: 60.8
click at [390, 182] on div "true false true false true false Workflow Input Settings Inputs Power Agent Ide…" at bounding box center [315, 161] width 603 height 294
drag, startPoint x: 385, startPoint y: 108, endPoint x: 387, endPoint y: 207, distance: 99.0
click at [388, 213] on div "true false true false true false Workflow Input Settings Inputs Power Agent Ide…" at bounding box center [315, 161] width 603 height 294
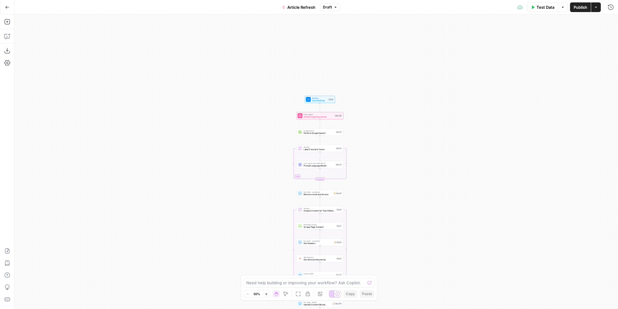
drag, startPoint x: 386, startPoint y: 122, endPoint x: 385, endPoint y: 80, distance: 42.3
click at [385, 81] on div "true false true false true false Workflow Input Settings Inputs Power Agent Ide…" at bounding box center [315, 161] width 603 height 294
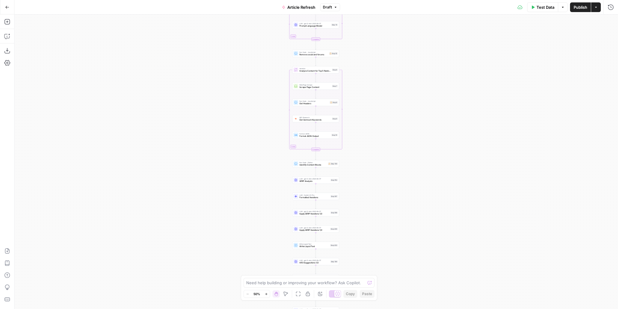
drag
click at [399, 81] on div "true false true false true false Workflow Input Settings Inputs Power Agent Ide…" at bounding box center [315, 161] width 603 height 294
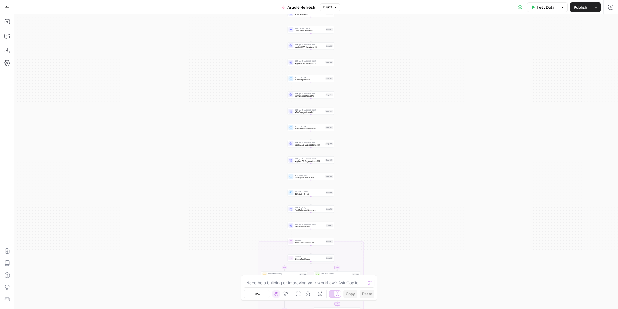
click at [404, 94] on div "true false true false true false Workflow Input Settings Inputs Power Agent Ide…" at bounding box center [315, 161] width 603 height 294
click at [399, 102] on div "true false true false true false Workflow Input Settings Inputs Power Agent Ide…" at bounding box center [315, 161] width 603 height 294
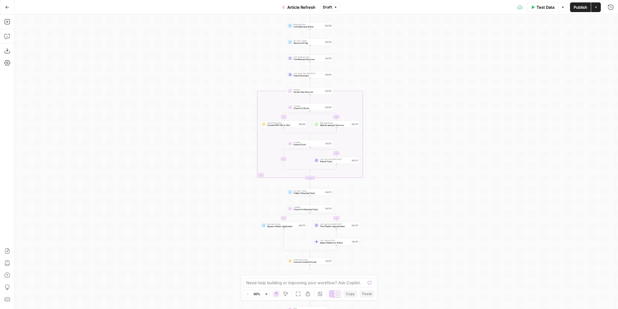
click at [406, 93] on div "true false true false true false Workflow Input Settings Inputs Power Agent Ide…" at bounding box center [315, 161] width 603 height 294
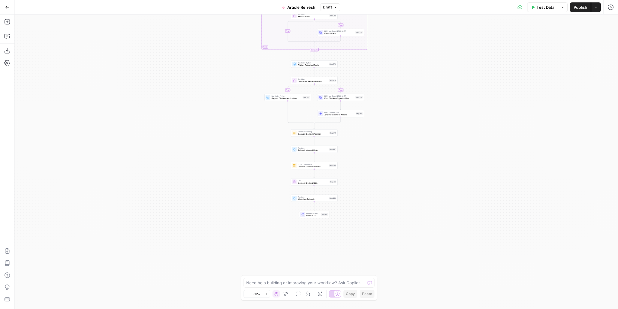
click at [412, 93] on div "true false true false true false Workflow Input Settings Inputs Power Agent Ide…" at bounding box center [315, 161] width 603 height 294
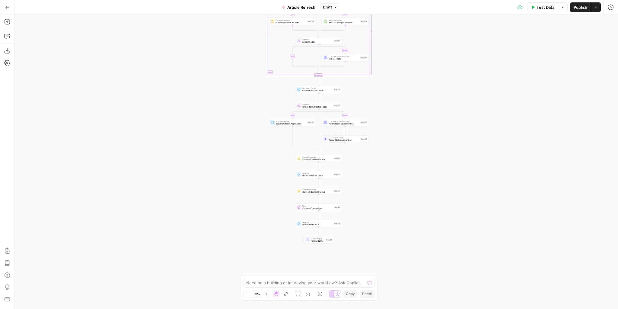
click at [415, 164] on div "true false true false true false Workflow Input Settings Inputs Power Agent Ide…" at bounding box center [315, 161] width 603 height 294
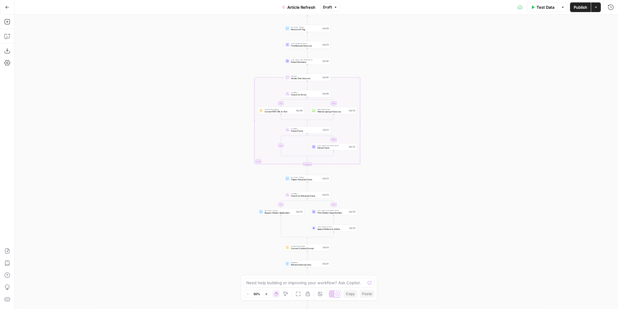
drag, startPoint x: 403, startPoint y: 135, endPoint x: 393, endPoint y: 207, distance: 72.9
click at [393, 207] on div "true false true false true false Workflow Input Settings Inputs Power Agent Ide…" at bounding box center [315, 161] width 603 height 294
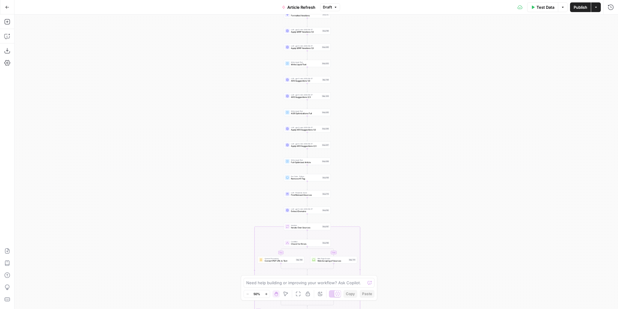
drag, startPoint x: 384, startPoint y: 53, endPoint x: 382, endPoint y: 186, distance: 133.1
click at [382, 186] on div "true false true false true false Workflow Input Settings Inputs Power Agent Ide…" at bounding box center [315, 161] width 603 height 294
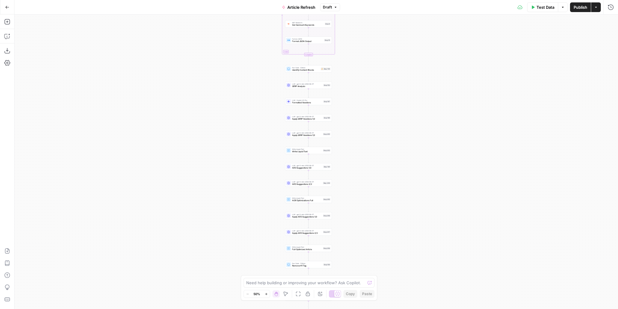
drag, startPoint x: 377, startPoint y: 60, endPoint x: 382, endPoint y: 166, distance: 105.7
click at [382, 166] on div "true false true false true false Workflow Input Settings Inputs Power Agent Ide…" at bounding box center [315, 161] width 603 height 294
drag, startPoint x: 381, startPoint y: 122, endPoint x: 380, endPoint y: 156, distance: 33.8
click at [380, 156] on div "true false true false true false Workflow Input Settings Inputs Power Agent Ide…" at bounding box center [315, 161] width 603 height 294
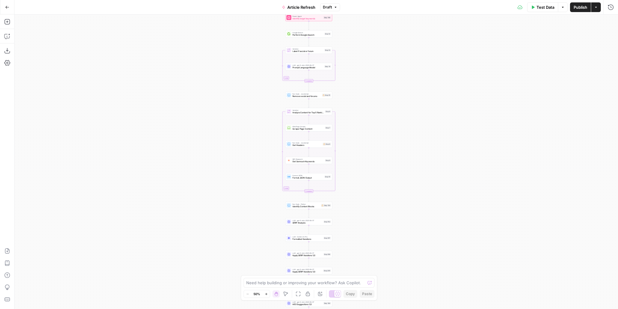
drag, startPoint x: 390, startPoint y: 178, endPoint x: 390, endPoint y: 181, distance: 3.6
click at [390, 181] on div "true false true false true false Workflow Input Settings Inputs Power Agent Ide…" at bounding box center [315, 161] width 603 height 294
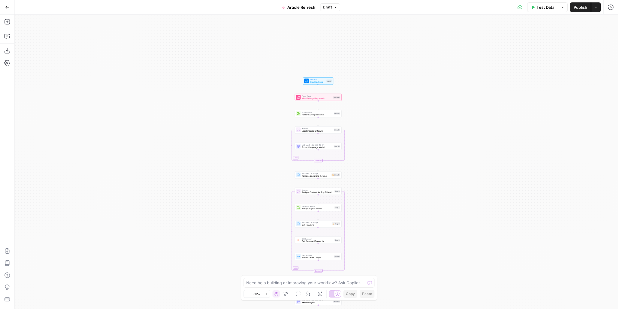
drag, startPoint x: 413, startPoint y: 152, endPoint x: 419, endPoint y: 123, distance: 30.0
click at [419, 123] on div "true false true false true false Workflow Input Settings Inputs Power Agent Ide…" at bounding box center [315, 161] width 603 height 294
